Goal: Find specific page/section: Find specific page/section

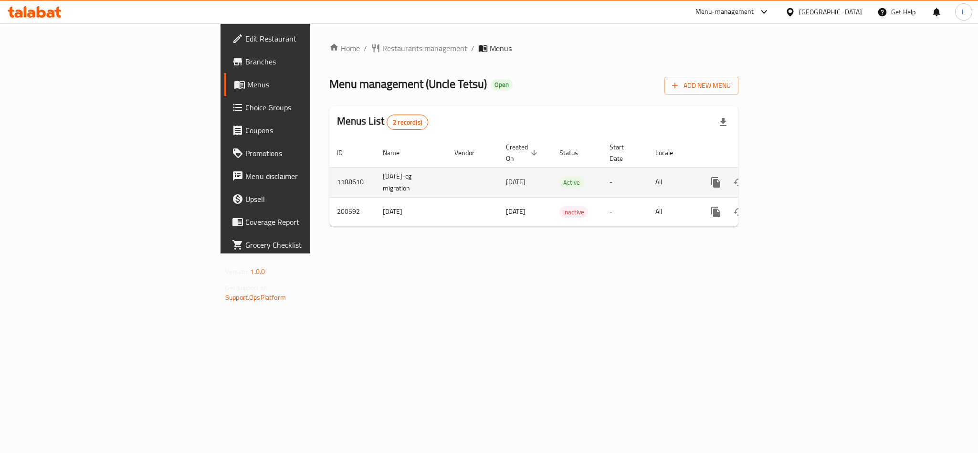
click at [790, 177] on icon "enhanced table" at bounding box center [784, 182] width 11 height 11
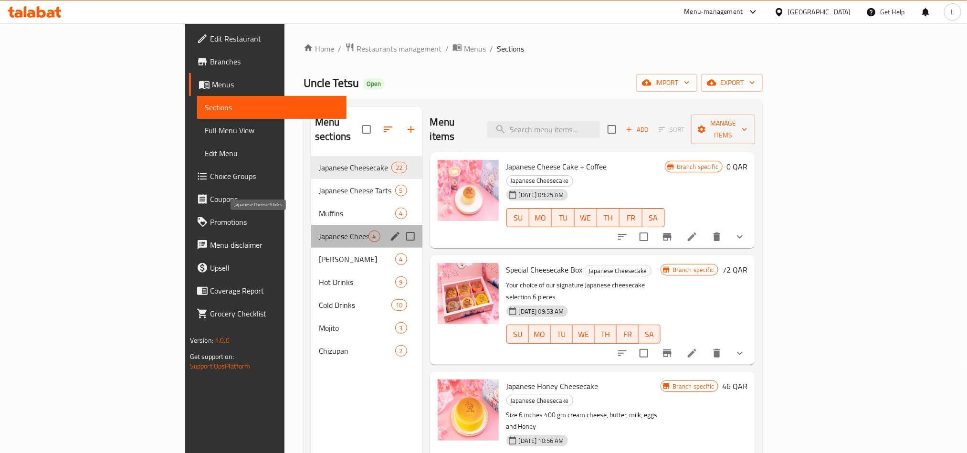
click at [319, 230] on span "Japanese Cheese Sticks" at bounding box center [343, 235] width 49 height 11
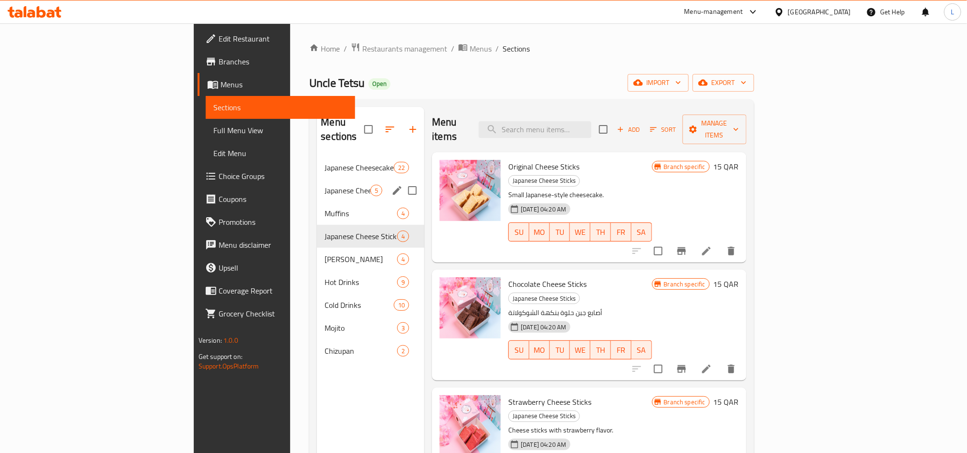
click at [317, 179] on div "Japanese Cheese Tarts 5" at bounding box center [370, 190] width 107 height 23
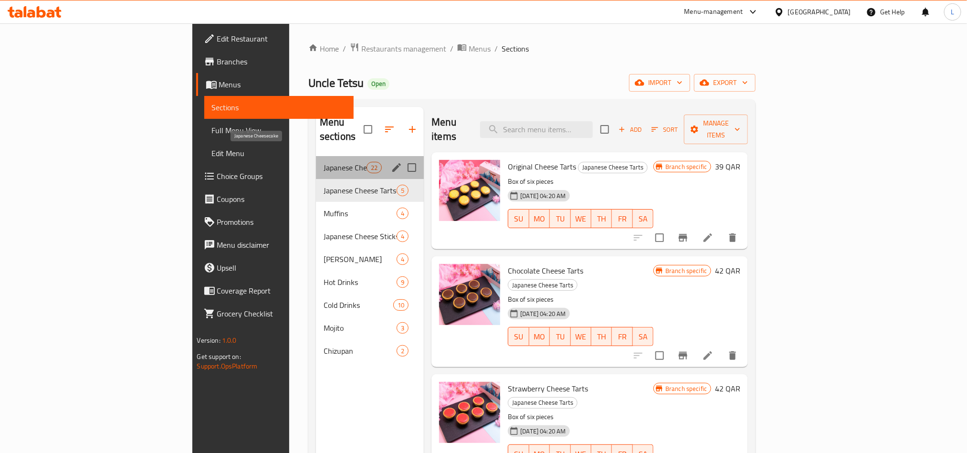
click at [324, 162] on span "Japanese Cheesecake" at bounding box center [345, 167] width 43 height 11
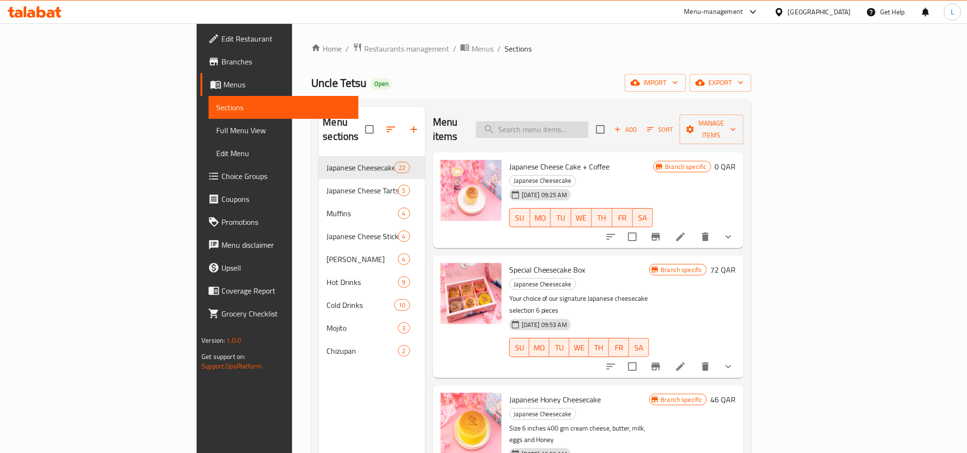
click at [568, 125] on input "search" at bounding box center [532, 129] width 113 height 17
paste input "Nutella Original Japanese Cheesecake"
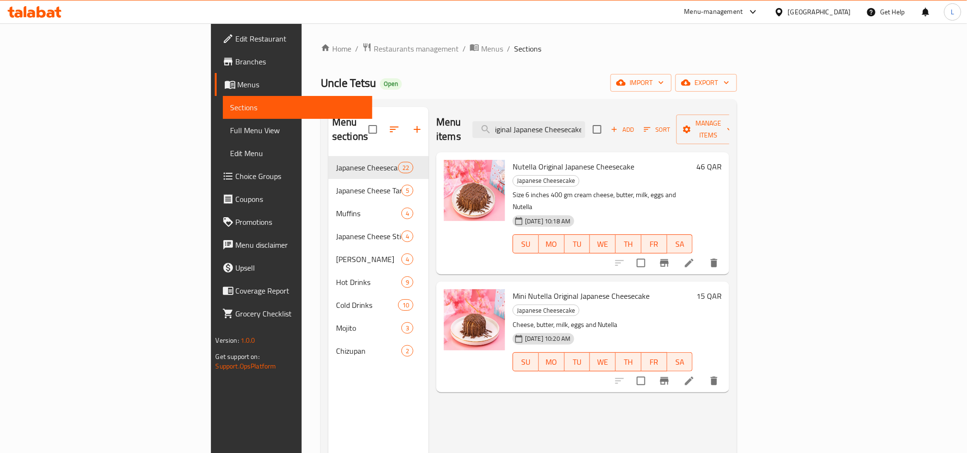
type input "Nutella Original Japanese Cheesecake"
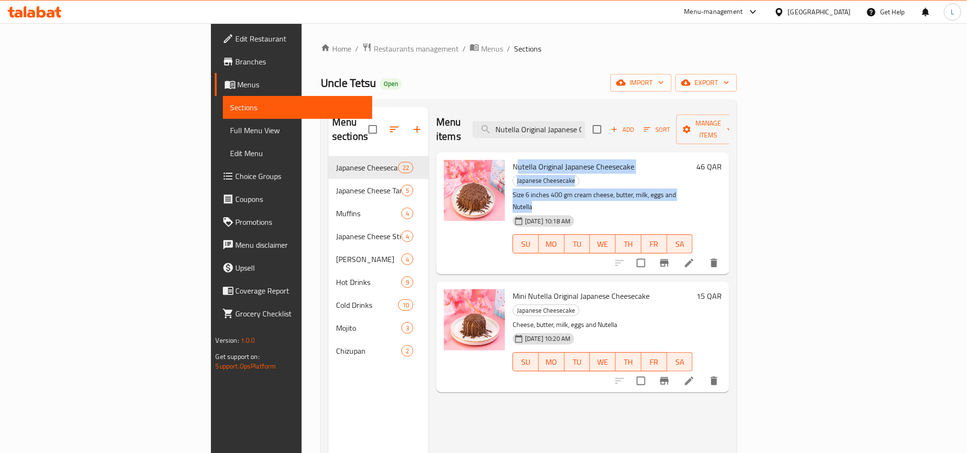
drag, startPoint x: 464, startPoint y: 149, endPoint x: 658, endPoint y: 166, distance: 194.0
click at [658, 166] on div "Nutella Original Japanese Cheesecake Japanese Cheesecake Size 6 inches 400 gm c…" at bounding box center [603, 213] width 188 height 115
click at [658, 189] on p "Size 6 inches 400 gm cream cheese, butter, milk, eggs and Nutella" at bounding box center [602, 201] width 180 height 24
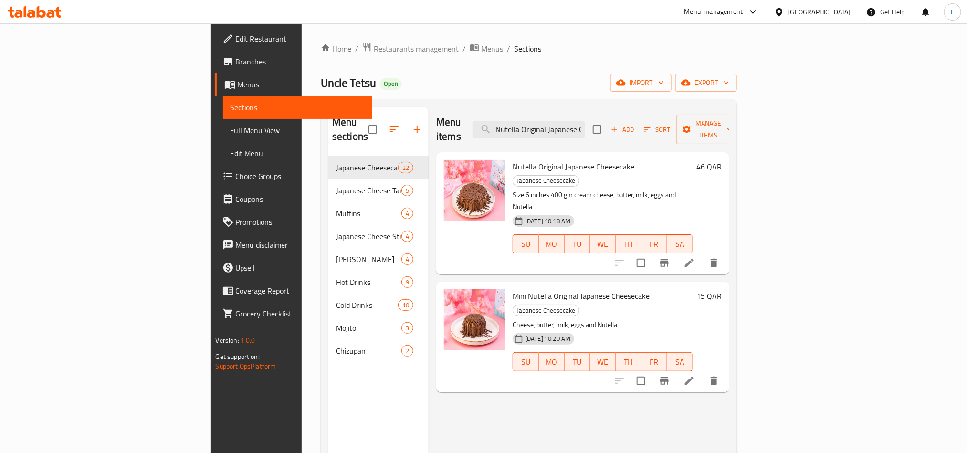
click at [606, 189] on p "Size 6 inches 400 gm cream cheese, butter, milk, eggs and Nutella" at bounding box center [602, 201] width 180 height 24
click at [605, 189] on p "Size 6 inches 400 gm cream cheese, butter, milk, eggs and Nutella" at bounding box center [602, 201] width 180 height 24
click at [585, 126] on input "Nutella Original Japanese Cheesecake" at bounding box center [528, 129] width 113 height 17
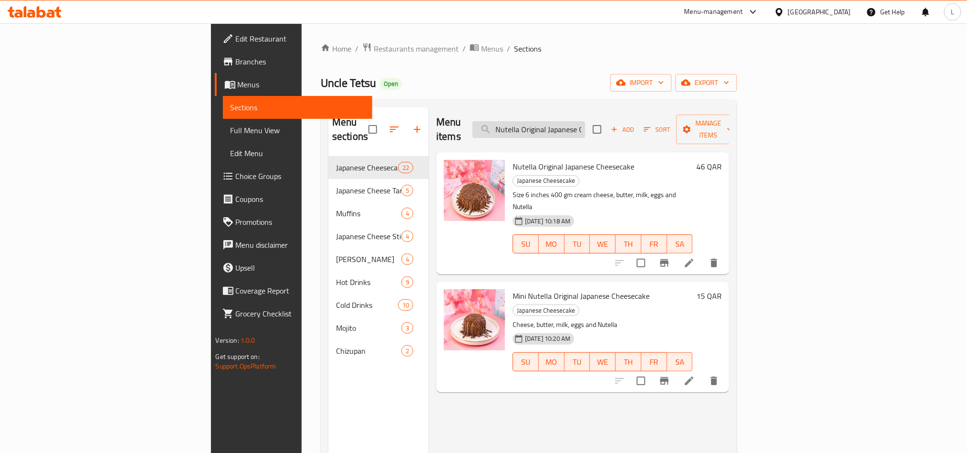
click at [585, 126] on input "Nutella Original Japanese Cheesecake" at bounding box center [528, 129] width 113 height 17
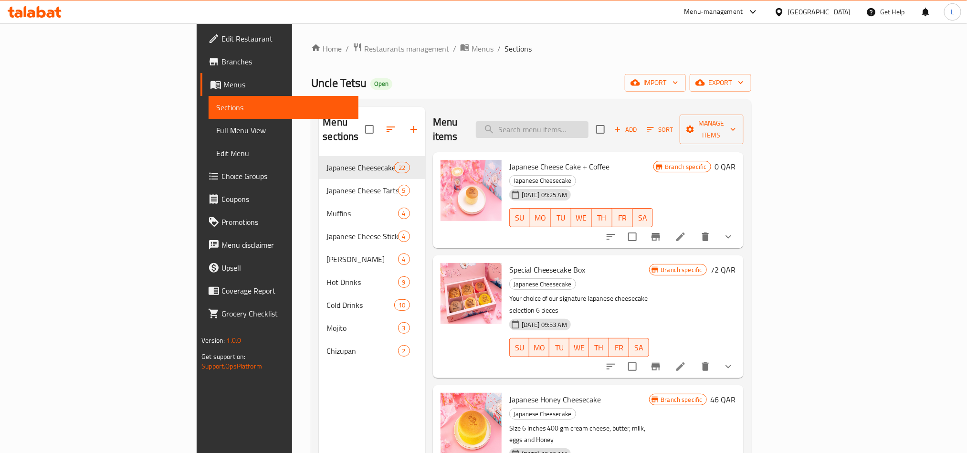
paste input "search"
click at [588, 125] on input "search" at bounding box center [532, 129] width 113 height 17
paste input "Japanese Cheesecak"
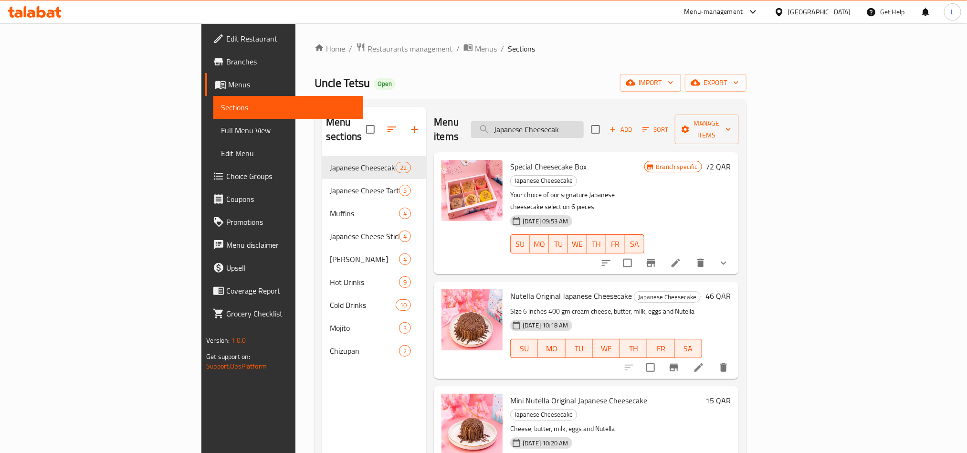
click at [593, 107] on div "Menu items Japanese Cheesecak Add Sort Manage items" at bounding box center [586, 129] width 304 height 45
click at [584, 125] on input "Japanese Cheesecak" at bounding box center [527, 129] width 113 height 17
paste input "ocolate Cheesecake"
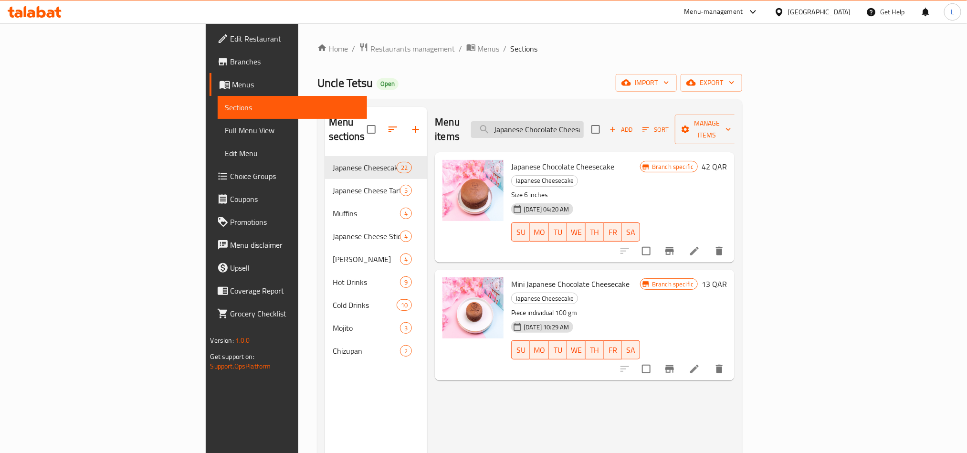
click at [584, 121] on input "Japanese Chocolate Cheesecake" at bounding box center [527, 129] width 113 height 17
paste input "Matcha"
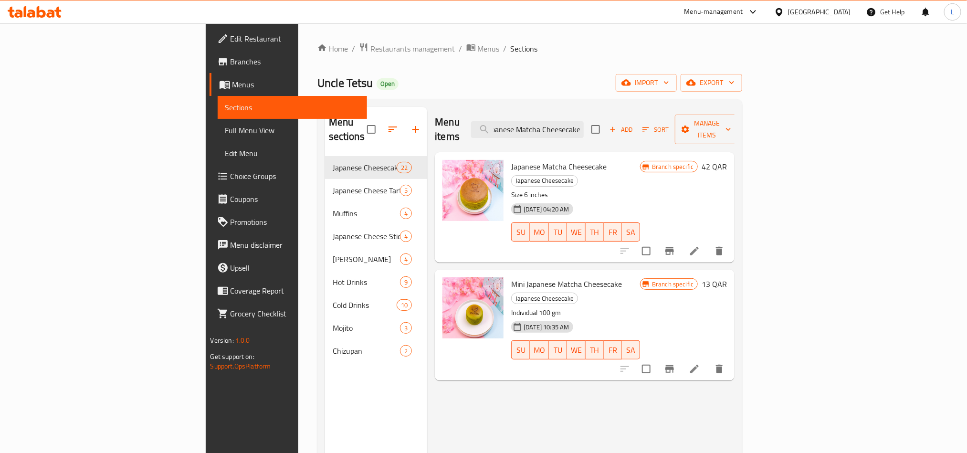
type input "Japanese Matcha Cheesecake"
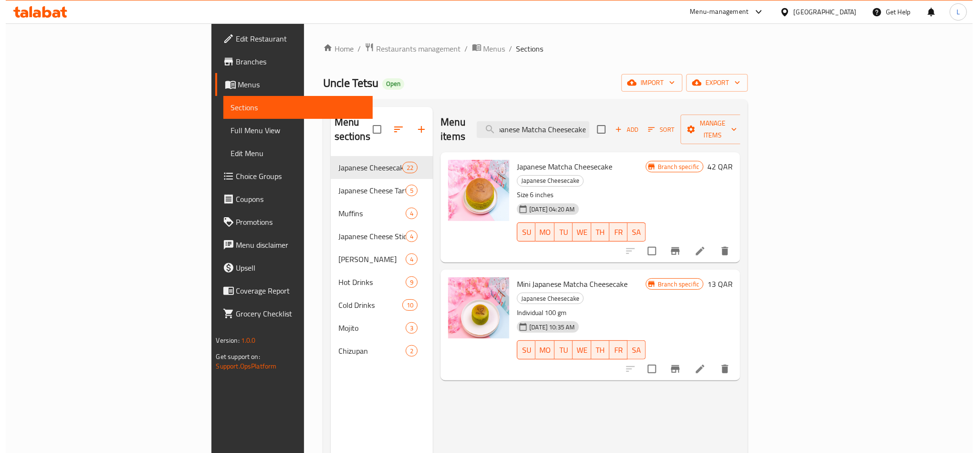
scroll to position [0, 0]
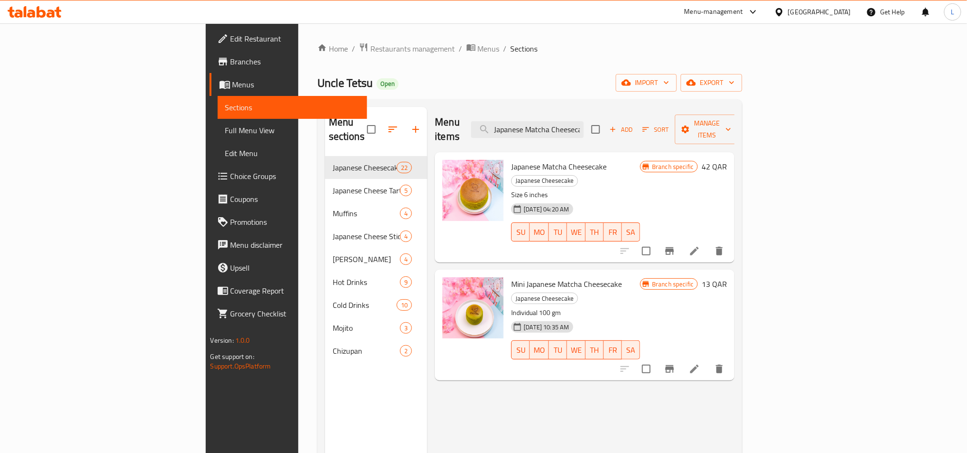
click at [317, 56] on div "Home / Restaurants management / Menus / Sections Uncle Tetsu Open import export…" at bounding box center [529, 304] width 425 height 525
click at [370, 54] on span "Restaurants management" at bounding box center [412, 48] width 85 height 11
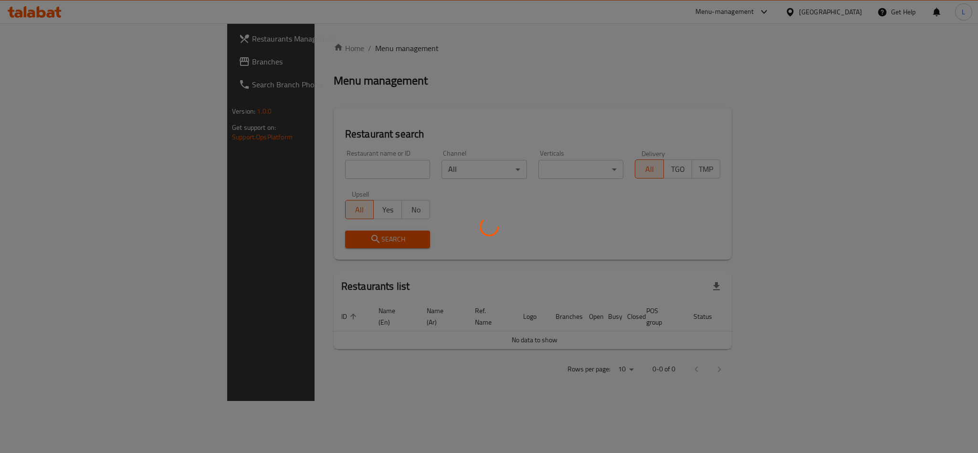
click at [251, 176] on div at bounding box center [489, 226] width 978 height 453
click at [240, 171] on div at bounding box center [489, 226] width 978 height 453
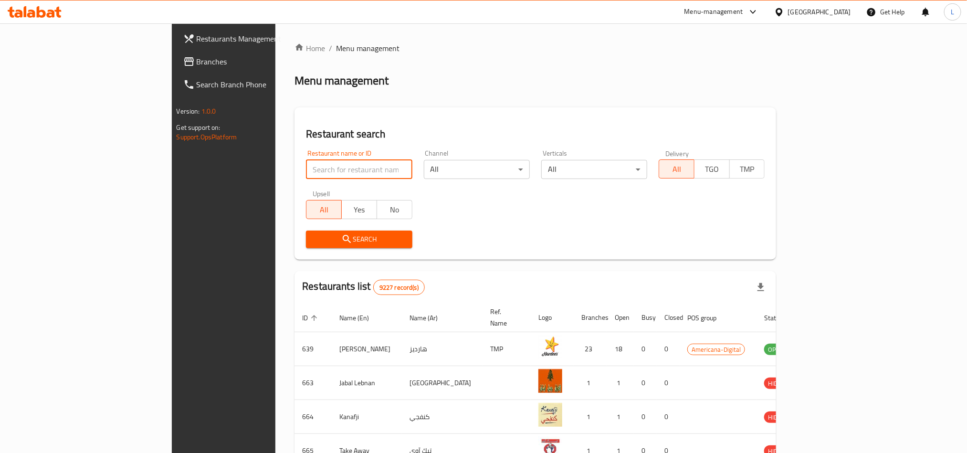
click at [306, 169] on input "search" at bounding box center [359, 169] width 106 height 19
paste input "641356"
type input "641356"
click at [313, 233] on span "Search" at bounding box center [358, 239] width 91 height 12
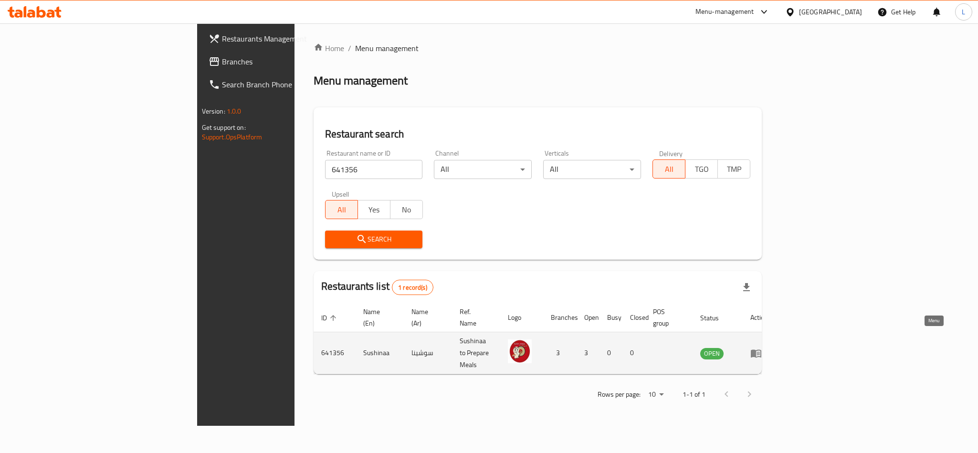
click at [762, 347] on icon "enhanced table" at bounding box center [755, 352] width 11 height 11
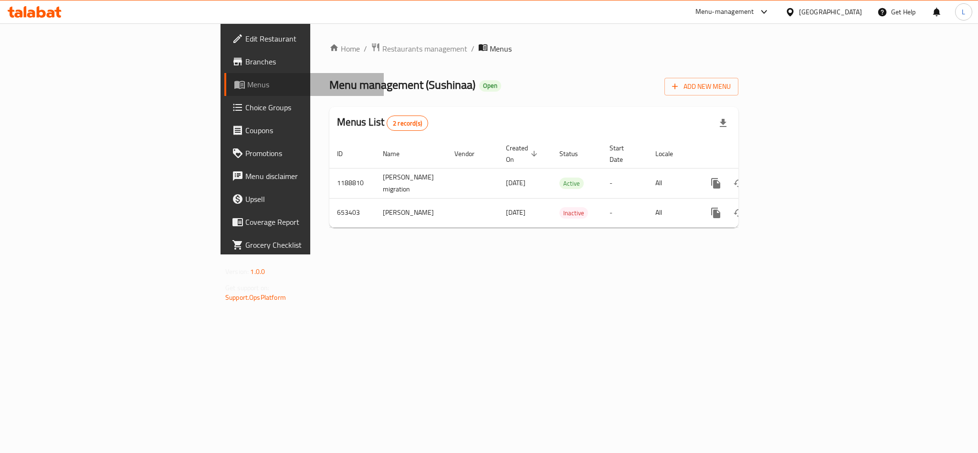
click at [247, 82] on span "Menus" at bounding box center [311, 84] width 129 height 11
click at [245, 67] on span "Branches" at bounding box center [310, 61] width 131 height 11
